Goal: Task Accomplishment & Management: Complete application form

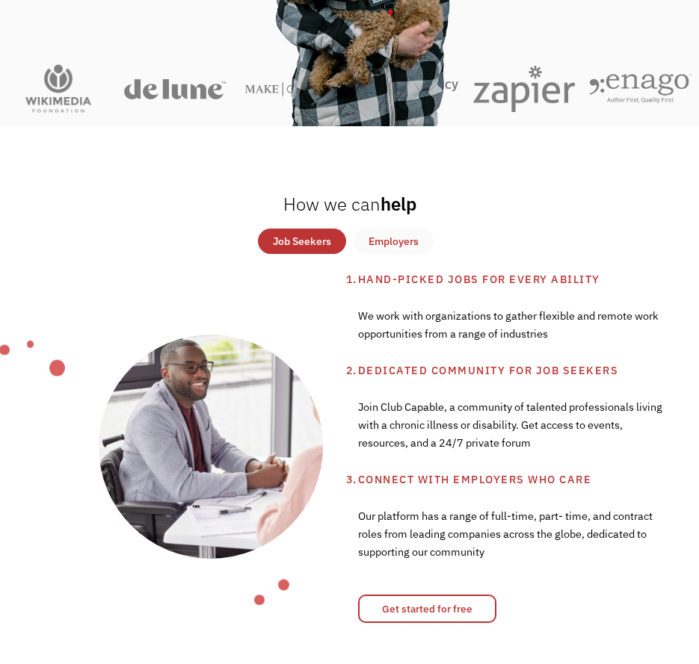
scroll to position [224, 0]
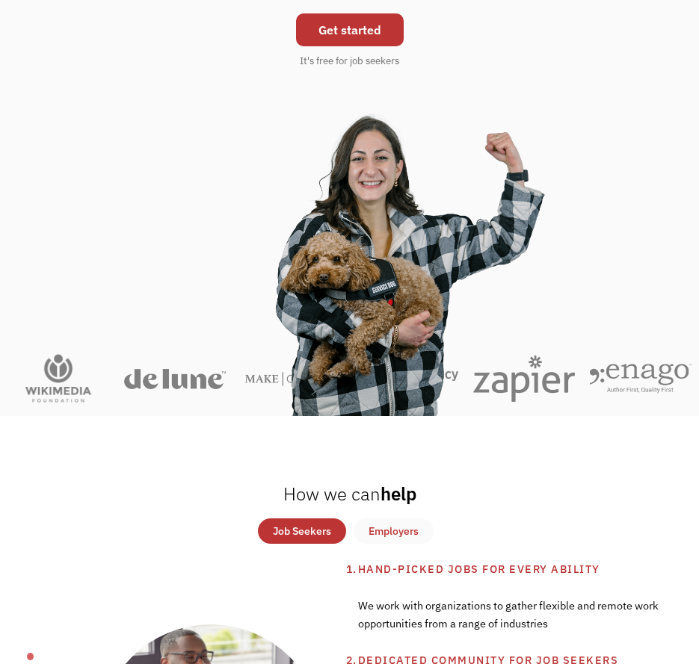
click at [346, 39] on link "Get started" at bounding box center [350, 29] width 108 height 33
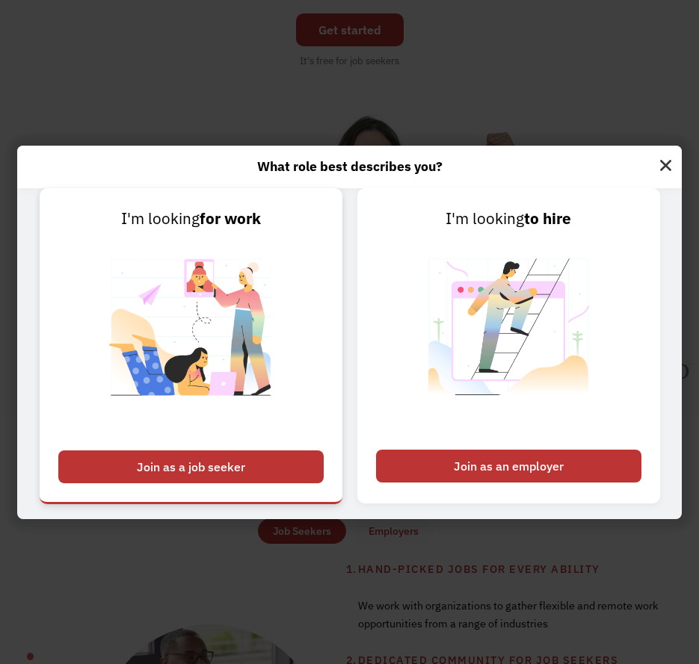
click at [229, 464] on div "Join as a job seeker" at bounding box center [190, 467] width 265 height 33
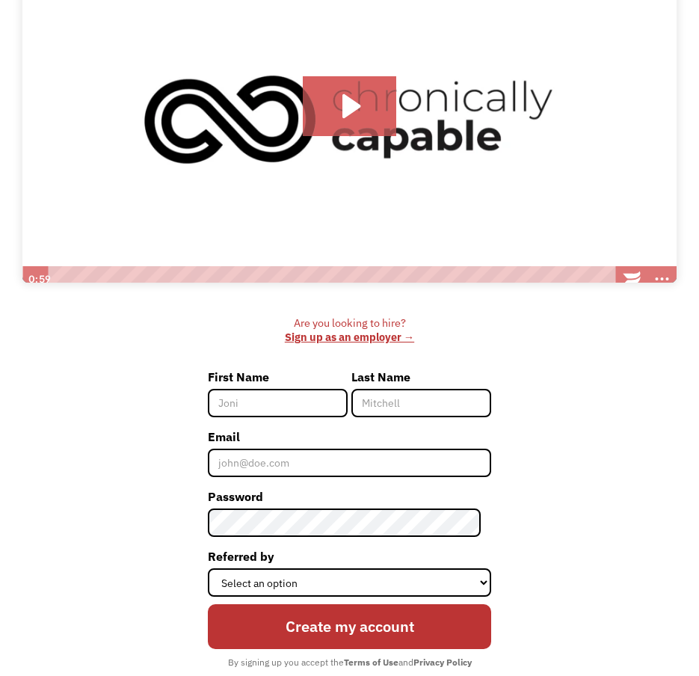
scroll to position [448, 0]
